Goal: Communication & Community: Answer question/provide support

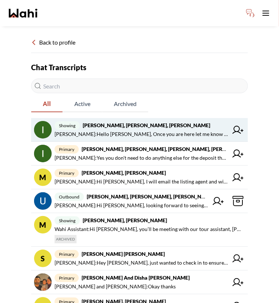
click at [148, 124] on strong "[PERSON_NAME], [PERSON_NAME], [PERSON_NAME]" at bounding box center [146, 125] width 127 height 6
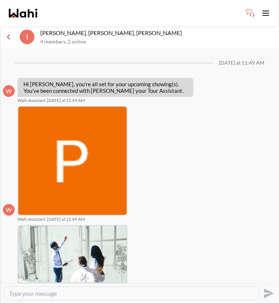
scroll to position [548, 0]
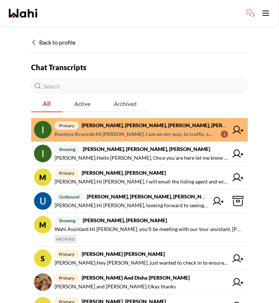
click at [114, 124] on strong "[PERSON_NAME], [PERSON_NAME], [PERSON_NAME], [PERSON_NAME]" at bounding box center [167, 125] width 171 height 6
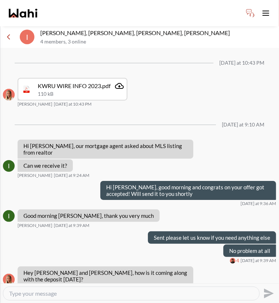
scroll to position [412, 0]
